Goal: Information Seeking & Learning: Get advice/opinions

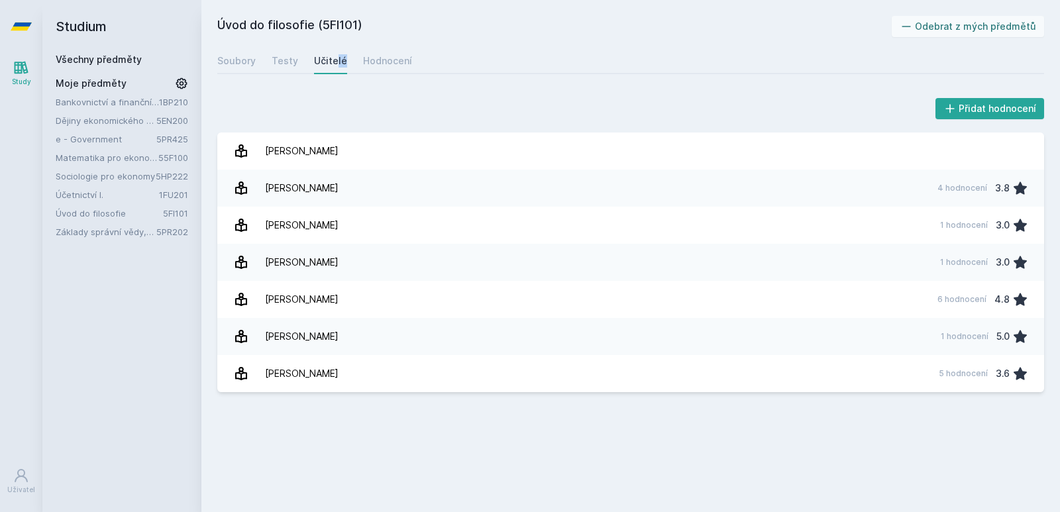
click at [92, 197] on link "Účetnictví I." at bounding box center [107, 194] width 103 height 13
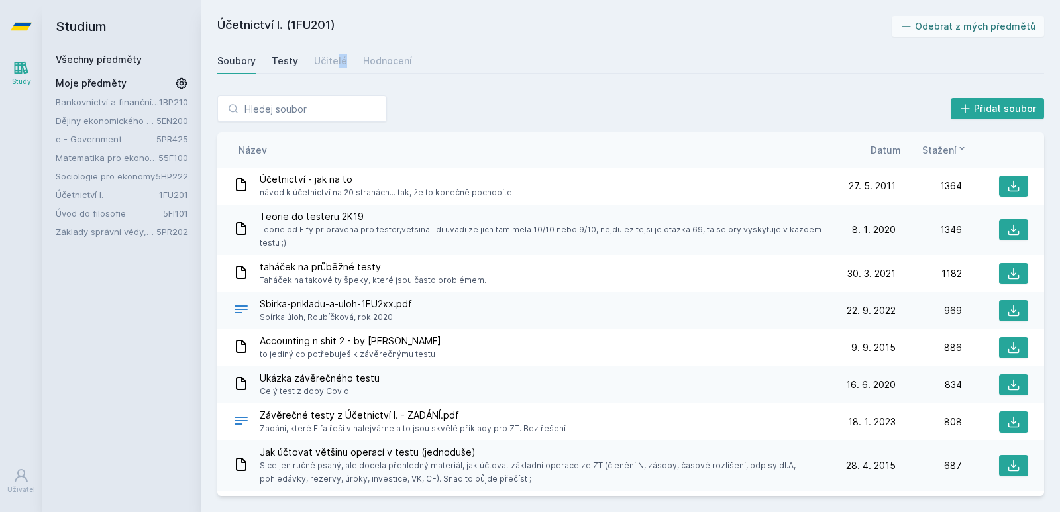
click at [278, 63] on div "Testy" at bounding box center [285, 60] width 27 height 13
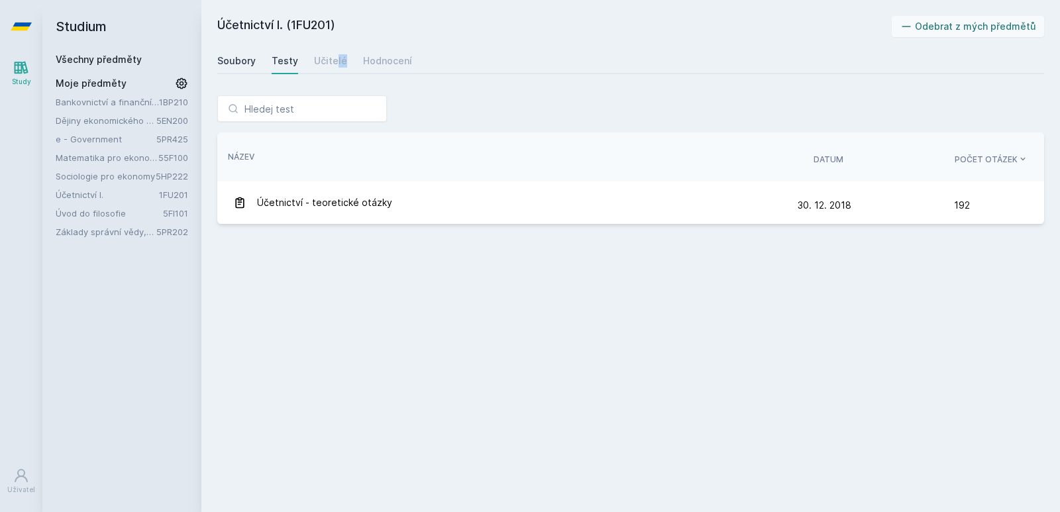
click at [237, 60] on div "Soubory" at bounding box center [236, 60] width 38 height 13
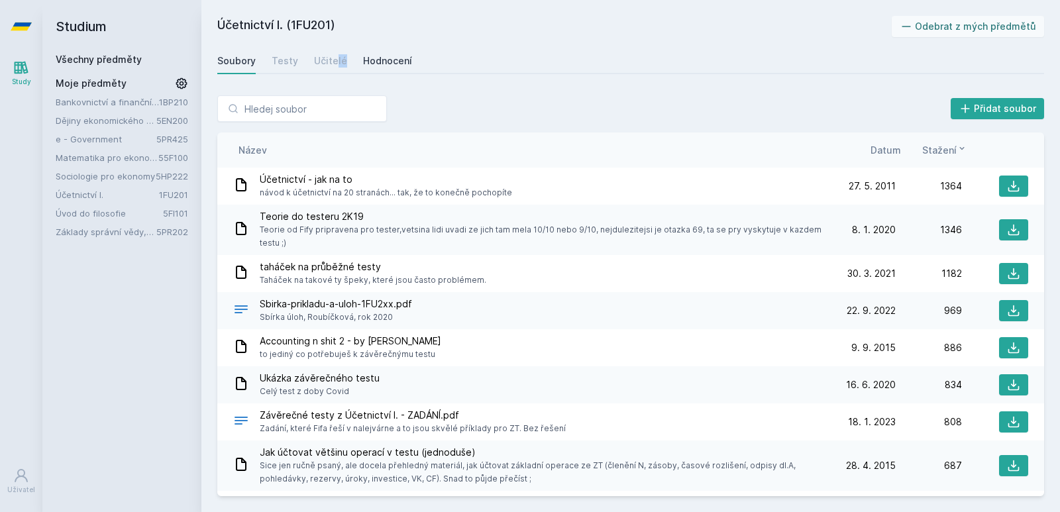
click at [383, 68] on link "Hodnocení" at bounding box center [387, 61] width 49 height 27
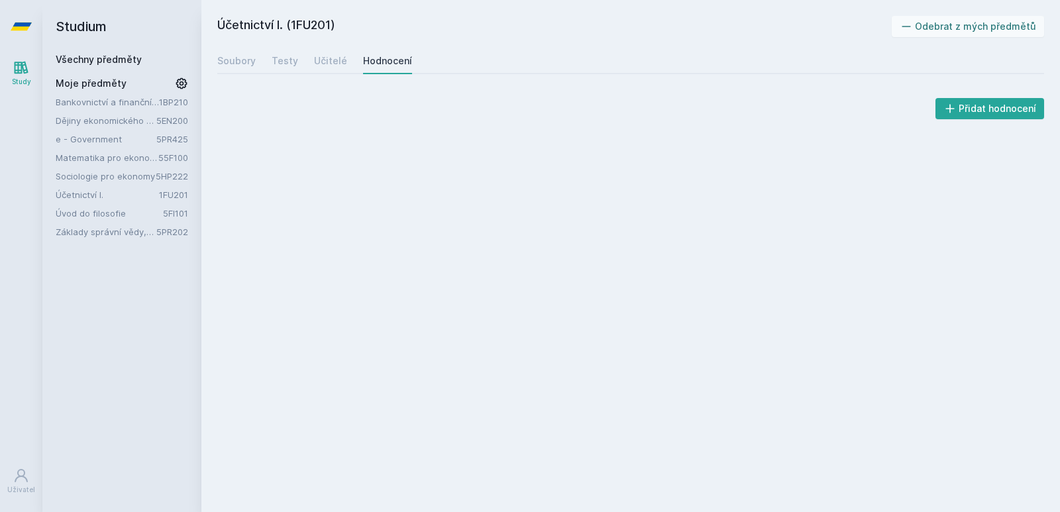
click at [384, 164] on div "Účetnictví I. (1FU201) Odebrat z mých předmětů [GEOGRAPHIC_DATA] Testy Učitelé …" at bounding box center [630, 256] width 827 height 480
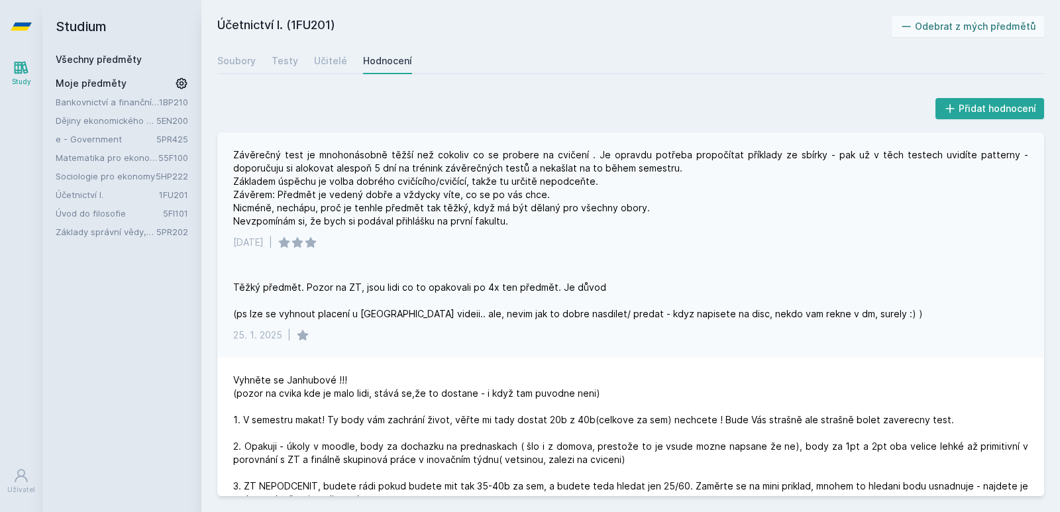
click at [416, 211] on div "Závěrečný test je mnohonásobně těžší než cokoliv co se probere na cvičení . Je …" at bounding box center [630, 188] width 795 height 80
click at [286, 60] on div "Testy" at bounding box center [285, 60] width 27 height 13
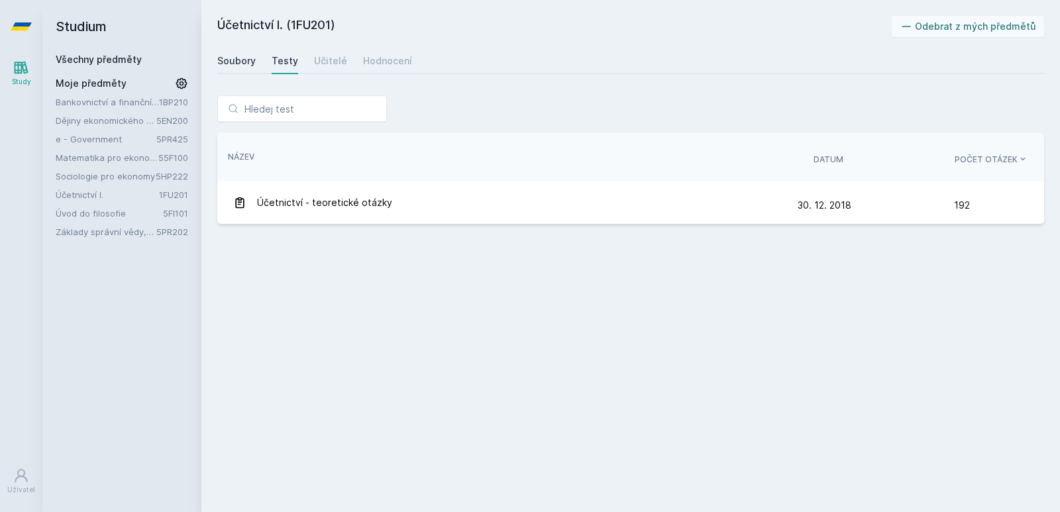
click at [247, 63] on div "Soubory" at bounding box center [236, 60] width 38 height 13
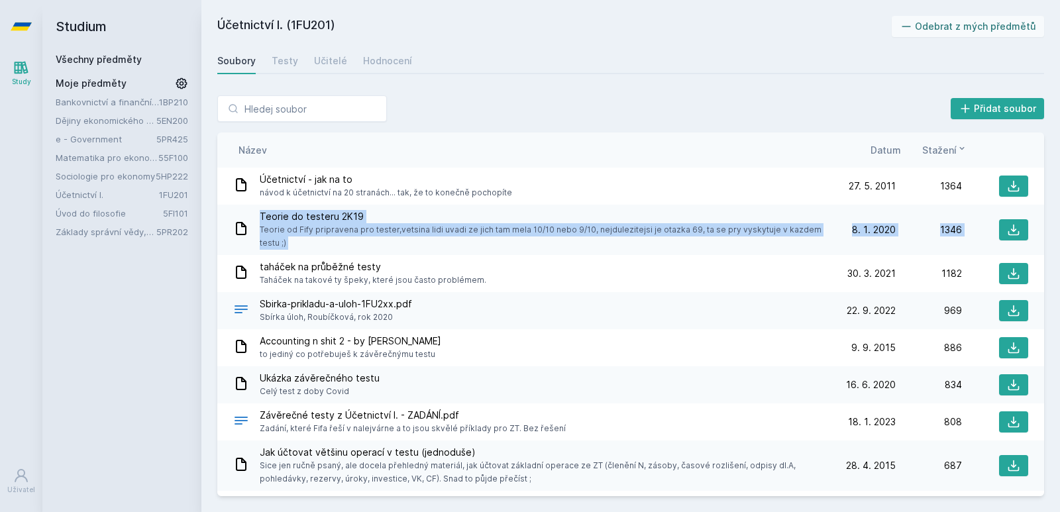
drag, startPoint x: 1046, startPoint y: 204, endPoint x: 1045, endPoint y: 215, distance: 11.3
click at [1045, 215] on div "Přidat soubor Řazení: Název Datum Stažení Název Datum Stažení Účetnictví - jak …" at bounding box center [630, 296] width 859 height 433
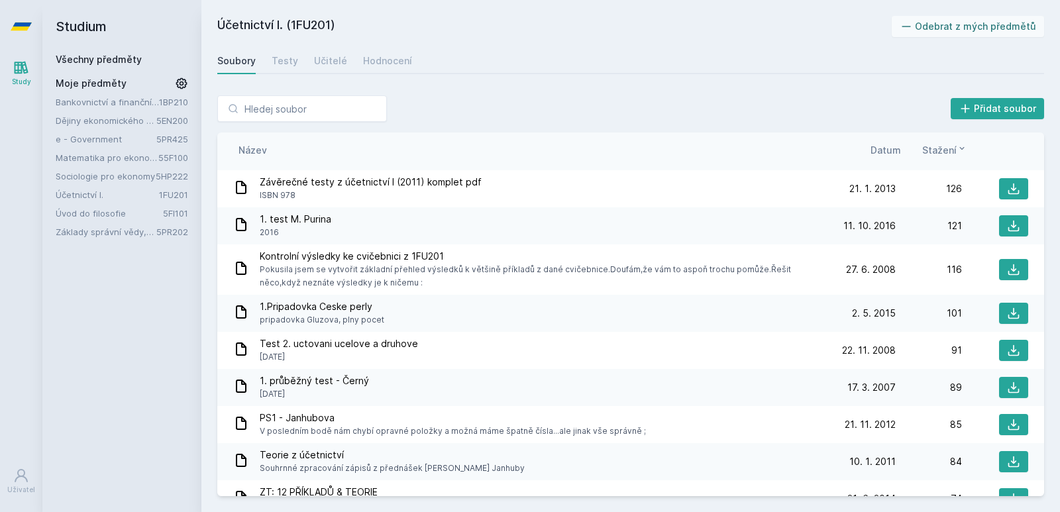
scroll to position [808, 0]
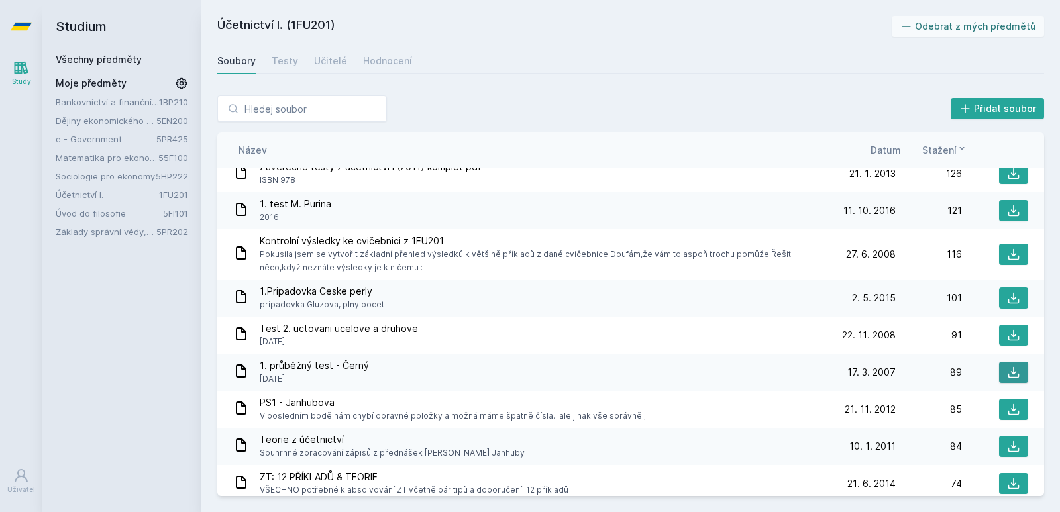
click at [999, 370] on button at bounding box center [1013, 372] width 29 height 21
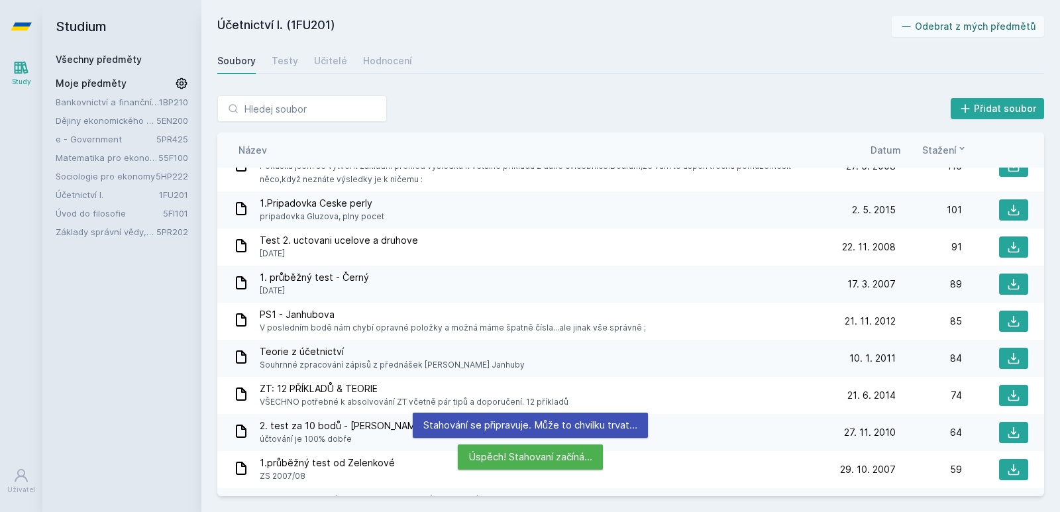
scroll to position [925, 0]
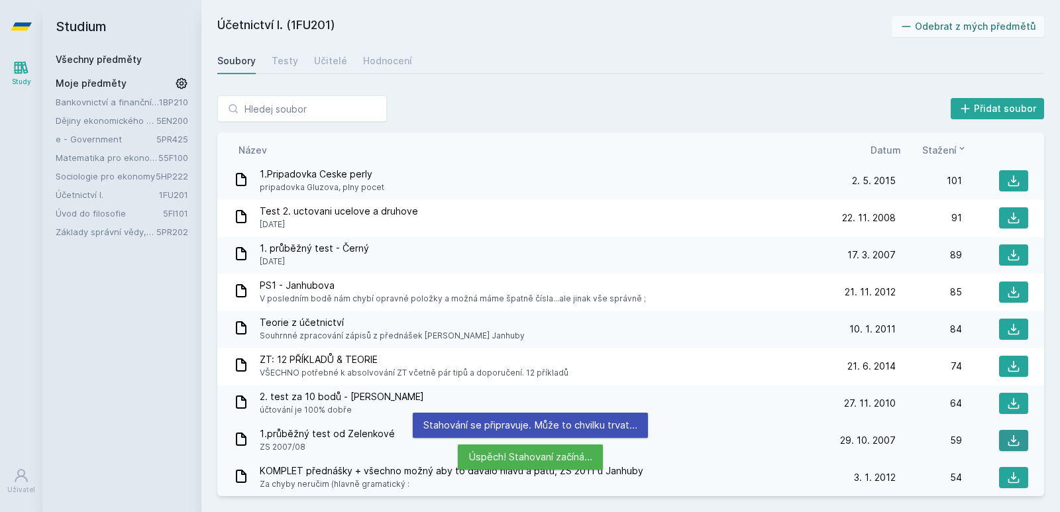
click at [1007, 437] on icon at bounding box center [1013, 440] width 13 height 13
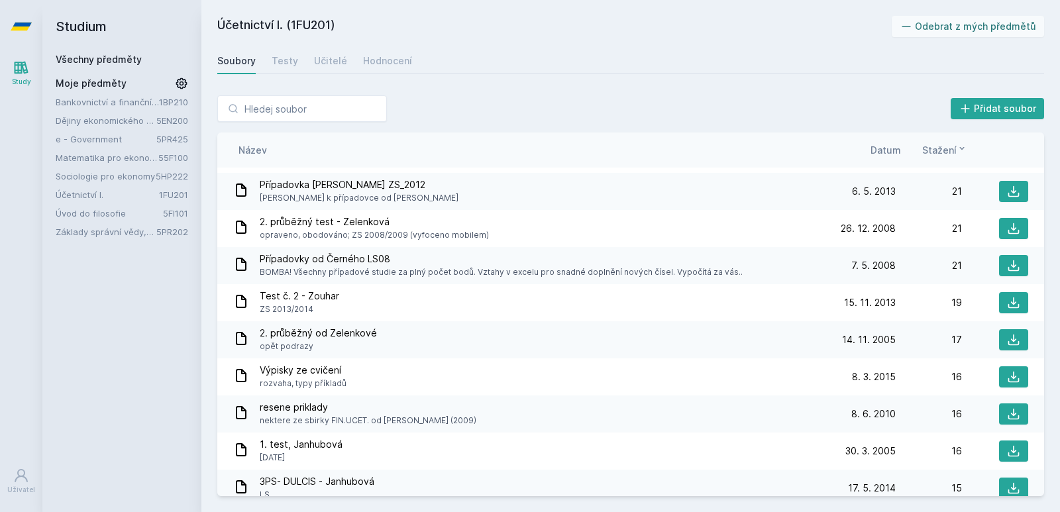
scroll to position [1760, 0]
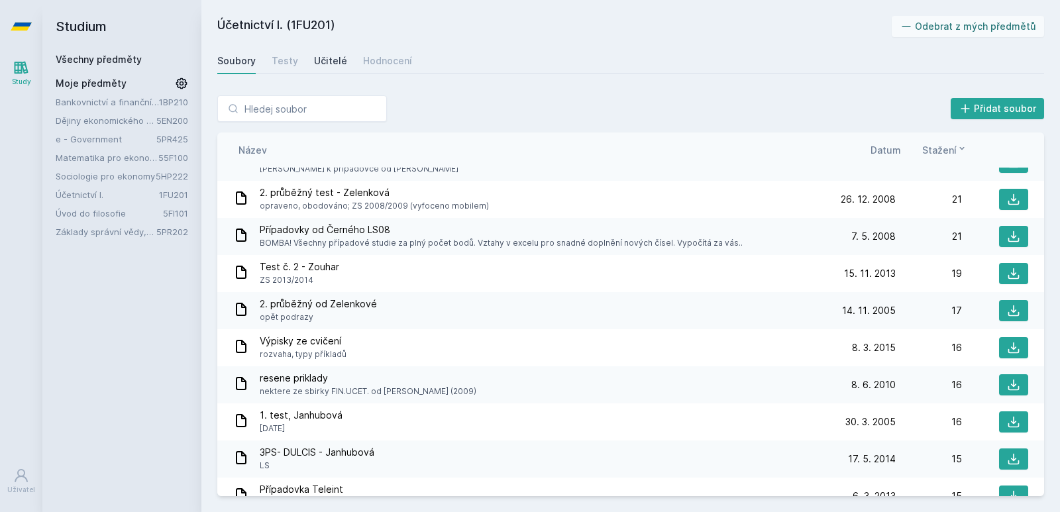
click at [325, 62] on div "Učitelé" at bounding box center [330, 60] width 33 height 13
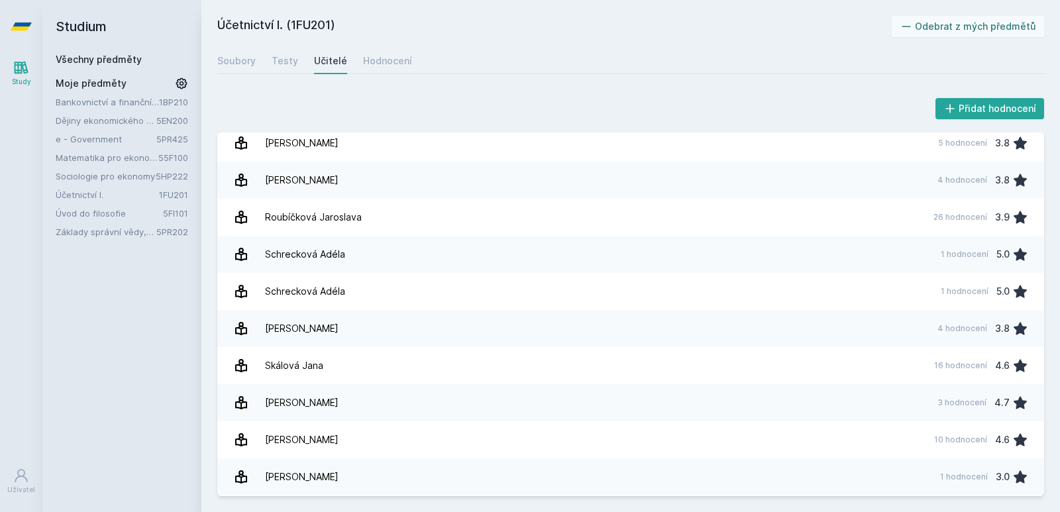
scroll to position [1675, 0]
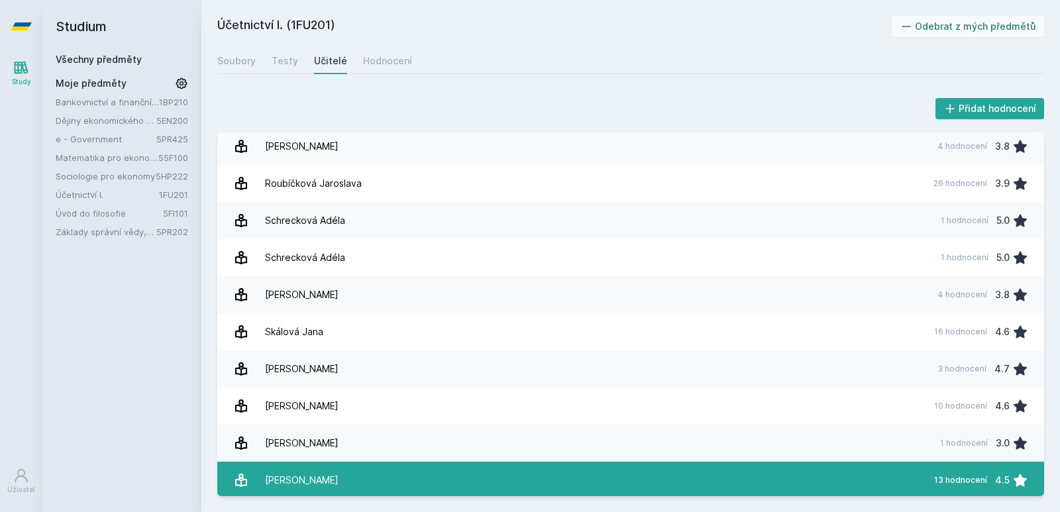
click at [883, 476] on link "[PERSON_NAME] 13 hodnocení 4.5" at bounding box center [630, 480] width 827 height 37
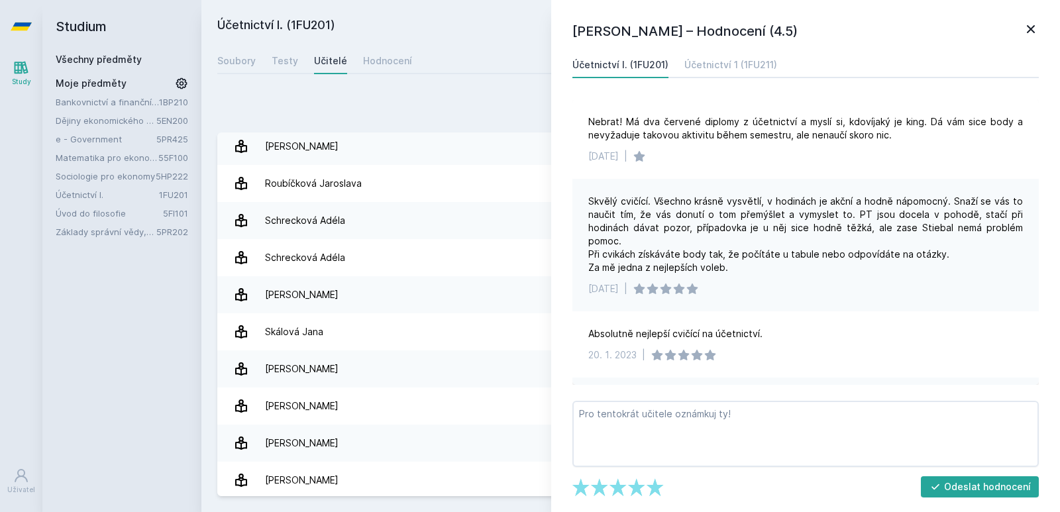
click at [1034, 135] on div "Nebrat! Má dva červené diplomy z účetnictví a myslí si, kdovíjaký je king. Dá v…" at bounding box center [806, 242] width 467 height 286
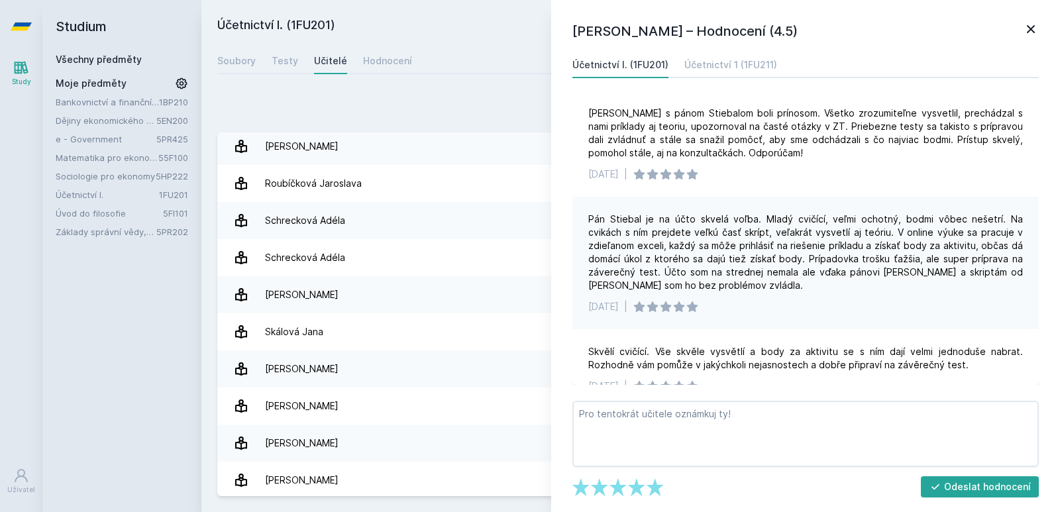
scroll to position [834, 0]
